Goal: Transaction & Acquisition: Purchase product/service

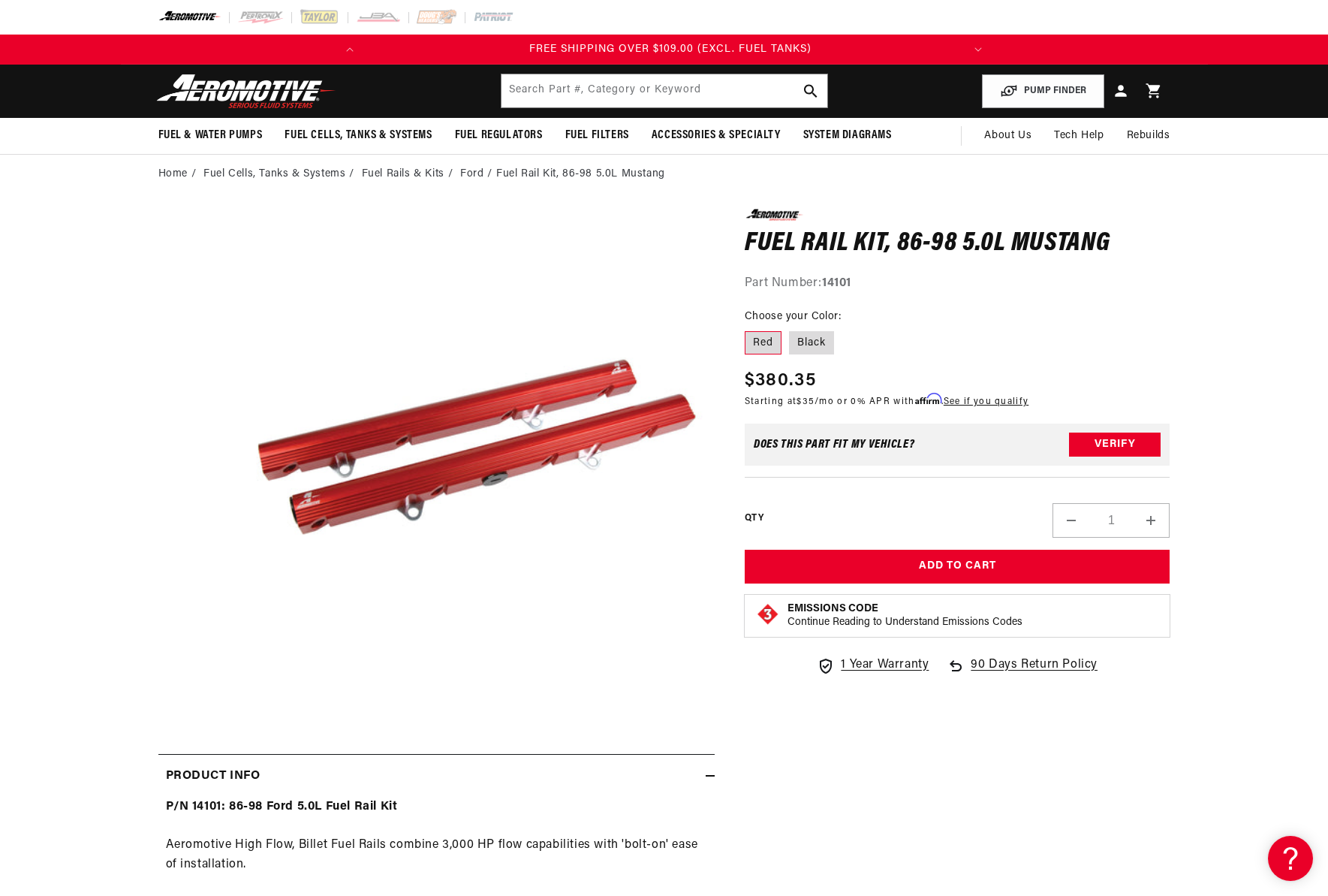
scroll to position [0, 594]
click at [1121, 445] on button "Verify" at bounding box center [1114, 444] width 92 height 24
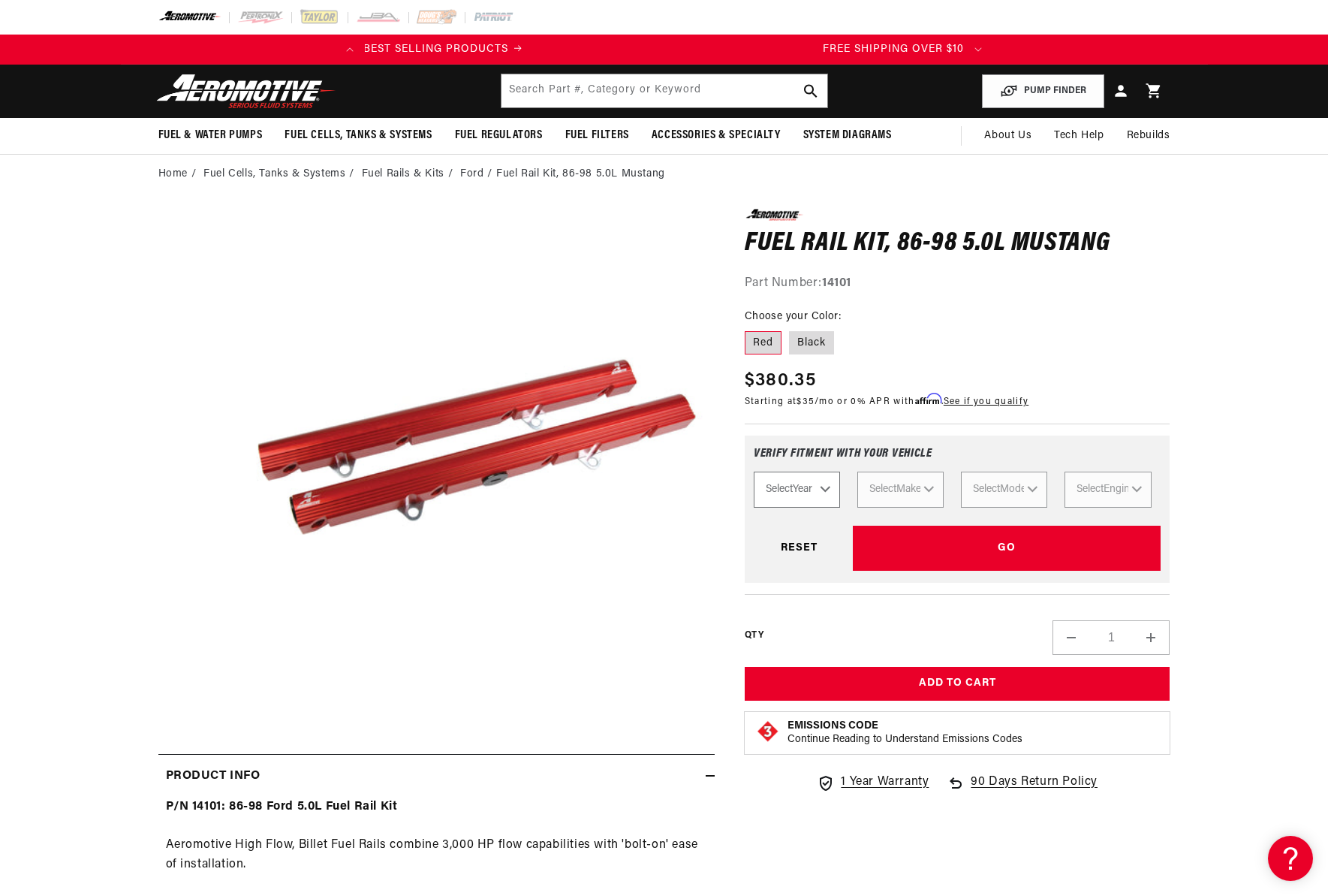
scroll to position [0, 0]
click at [825, 490] on select "Select Year [DATE] 2022 2021 2020 2019 2018 2017 2016 2015 2014 2013 2012 2011 …" at bounding box center [797, 490] width 87 height 36
select select "1995"
click at [754, 473] on select "Select Year [DATE] 2022 2021 2020 2019 2018 2017 2016 2015 2014 2013 2012 2011 …" at bounding box center [797, 490] width 87 height 36
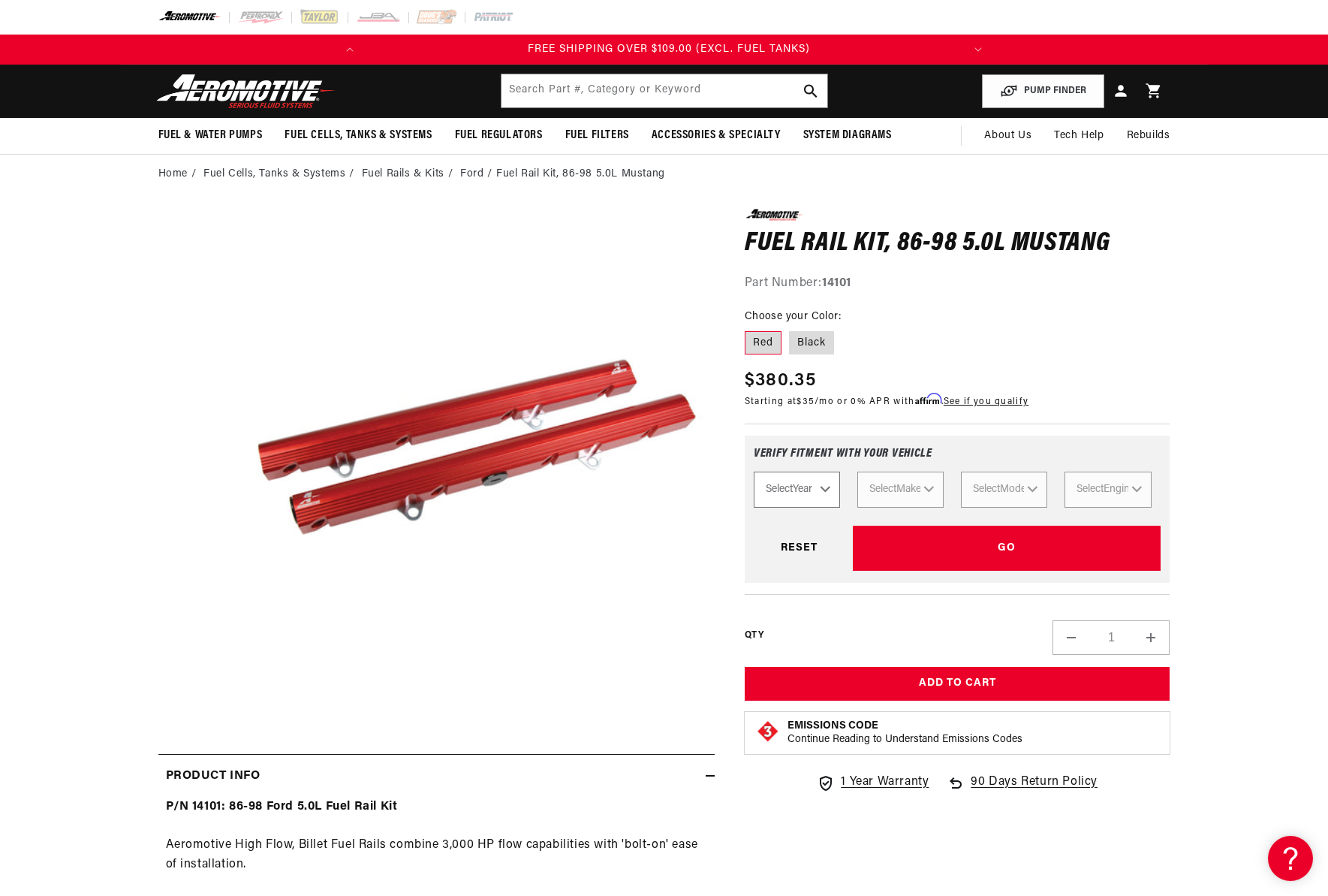
select select "1995"
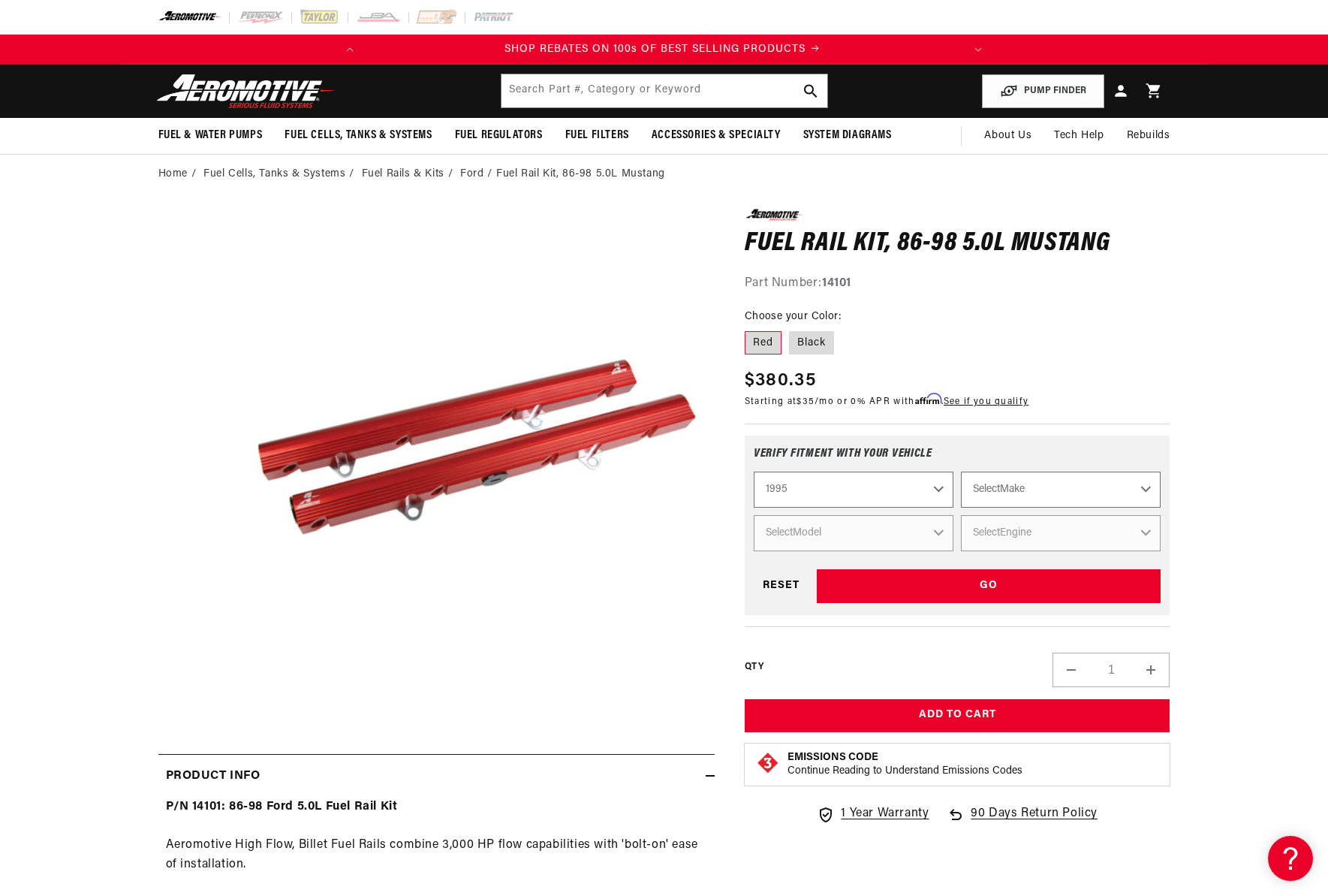
scroll to position [0, 0]
click at [1009, 496] on select "Select Make Acura Chevrolet Dodge Eagle Ford GMC Honda Jeep Lexus Mazda Mitsubi…" at bounding box center [1060, 490] width 199 height 36
select select "Ford"
click at [961, 473] on select "Select Make Acura Chevrolet Dodge Eagle Ford GMC Honda Jeep Lexus Mazda Mitsubi…" at bounding box center [1060, 490] width 199 height 36
select select "Ford"
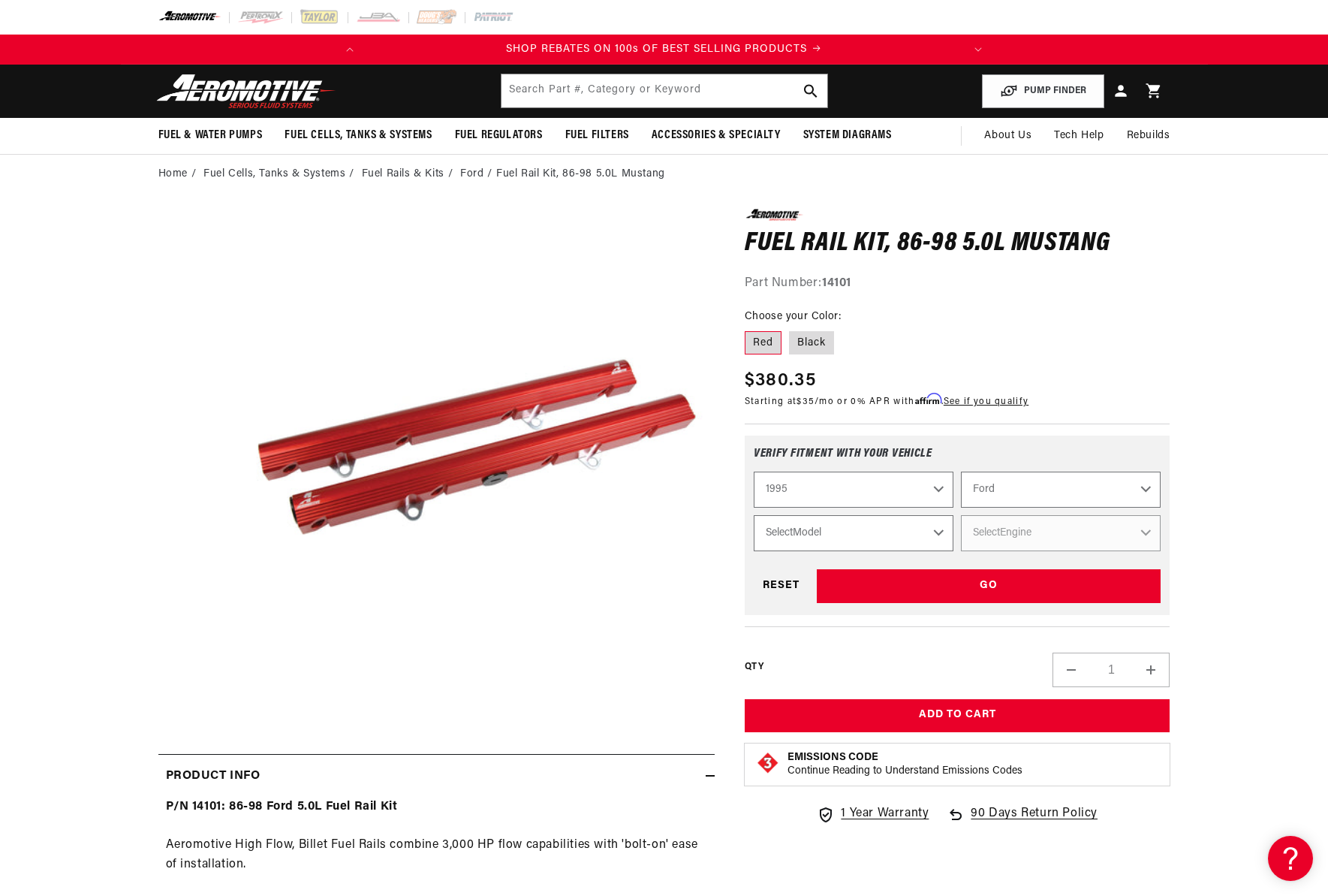
click at [792, 542] on select "Select Model Mustang Probe" at bounding box center [853, 533] width 199 height 36
select select "Mustang"
click at [754, 517] on select "Select Model Mustang Probe" at bounding box center [853, 533] width 199 height 36
select select "Mustang"
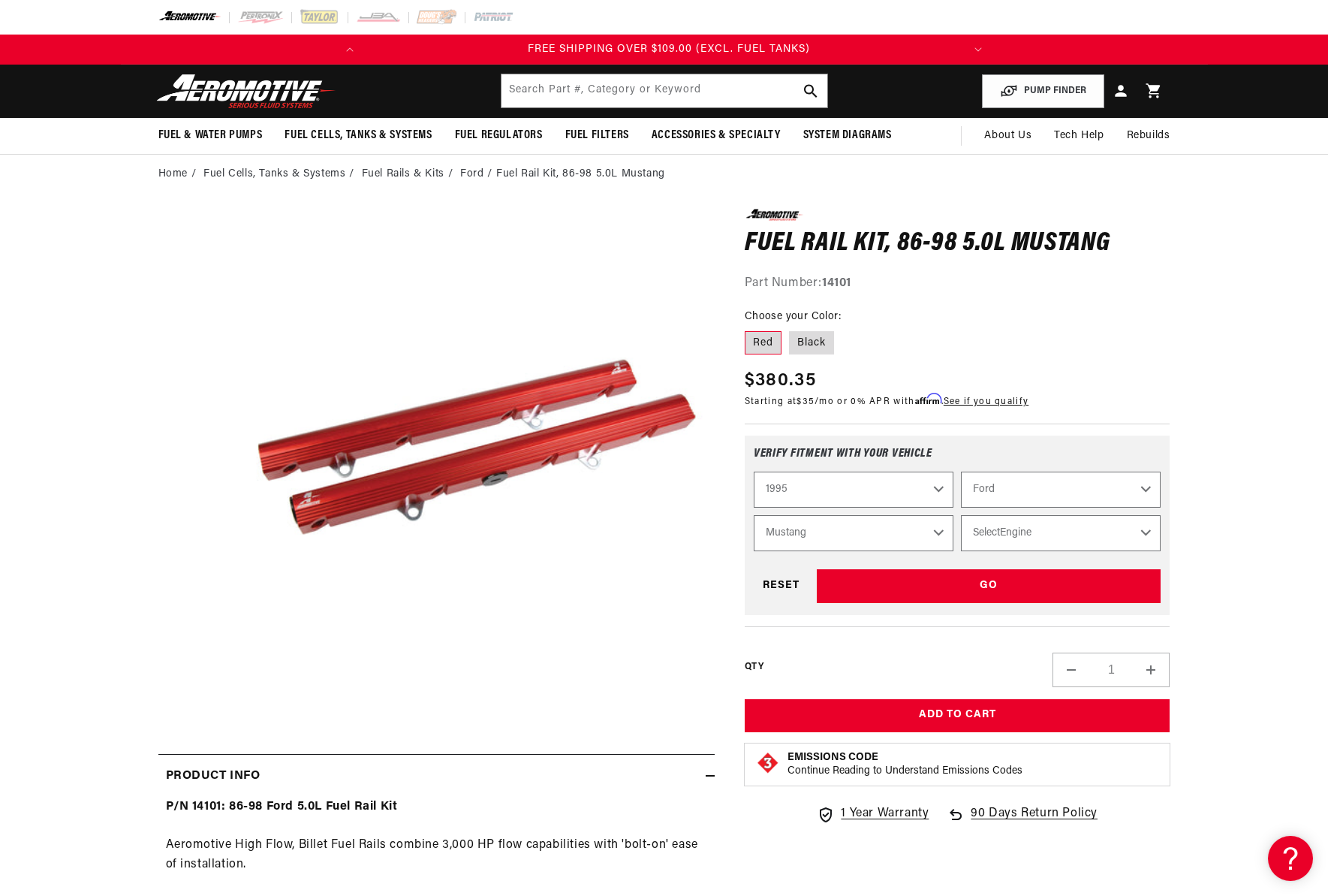
click at [1014, 541] on select "Select Engine 3.8L 5.0L 5.8L" at bounding box center [1060, 533] width 199 height 36
select select "5.0L"
click at [961, 517] on select "Select Engine 3.8L 5.0L 5.8L" at bounding box center [1060, 533] width 199 height 36
select select "Engine"
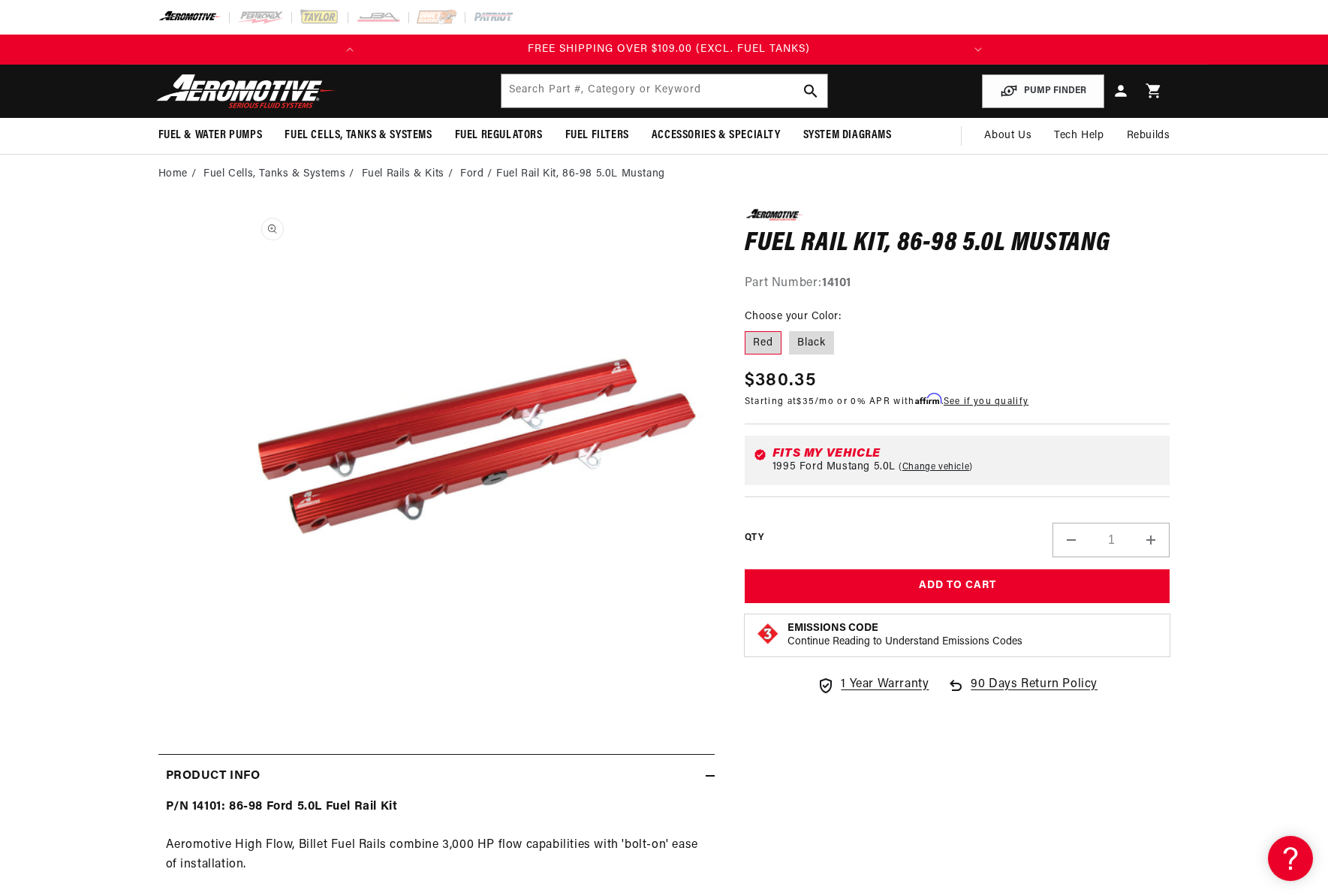
scroll to position [0, 0]
click at [241, 683] on button "Open media 1 in modal" at bounding box center [241, 683] width 0 height 0
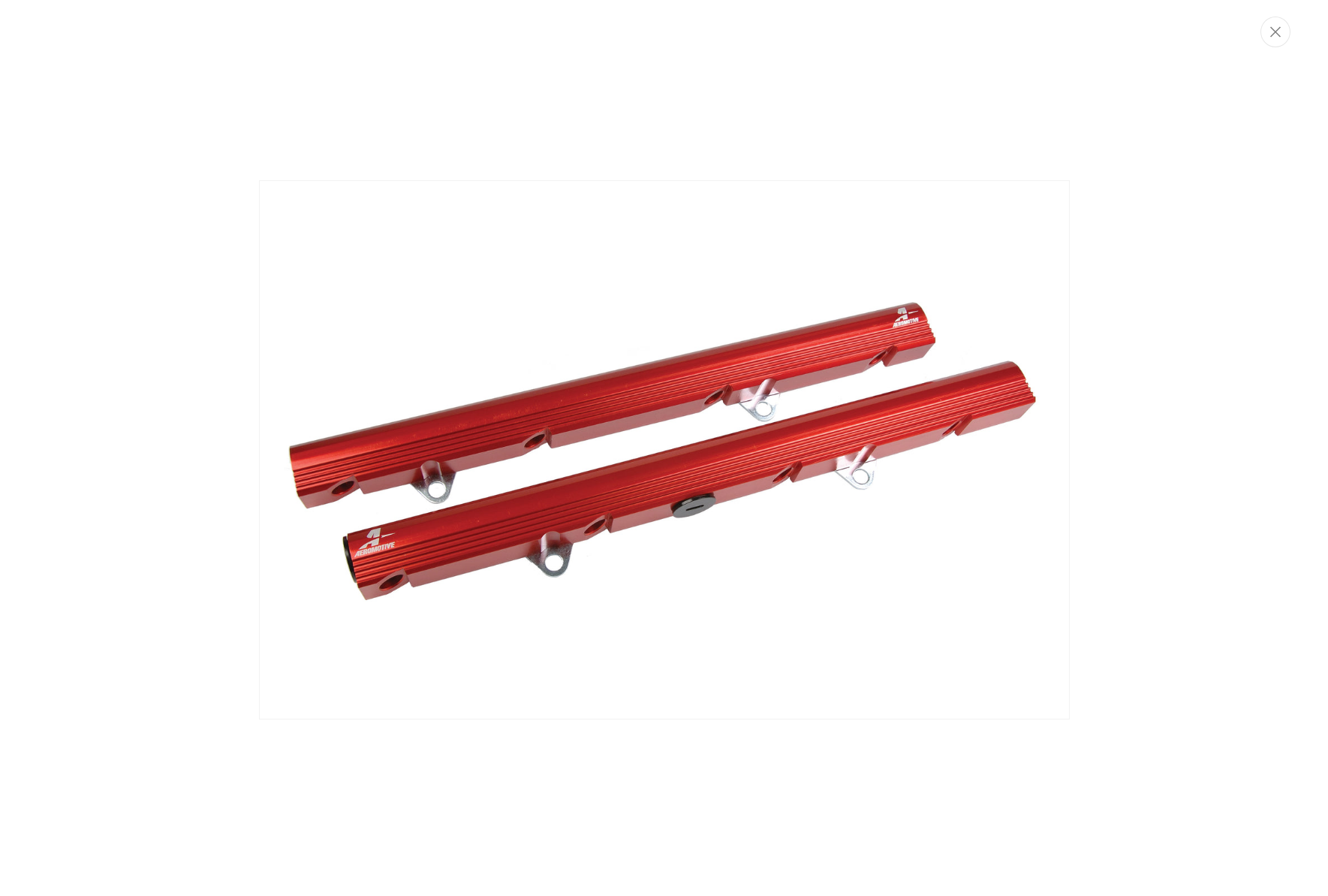
click at [622, 557] on img "Media gallery" at bounding box center [664, 450] width 811 height 540
